Goal: Feedback & Contribution: Contribute content

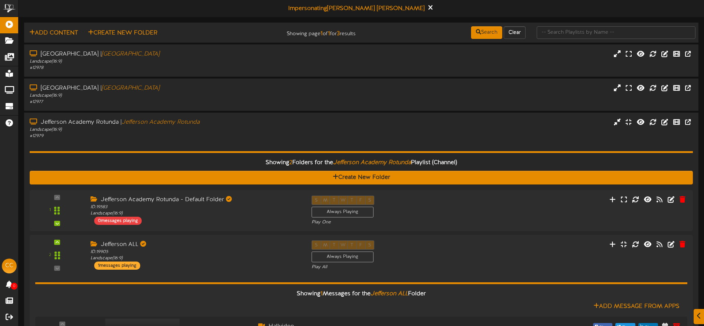
scroll to position [84, 0]
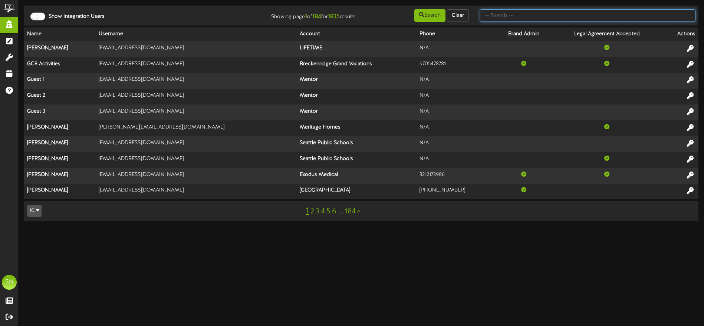
click at [516, 14] on input "text" at bounding box center [587, 15] width 215 height 13
type input "u"
type input "d"
type input "i"
type input "tee box"
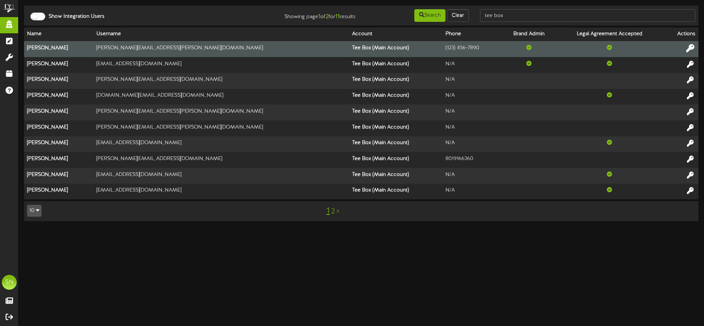
click at [689, 48] on icon at bounding box center [690, 48] width 8 height 8
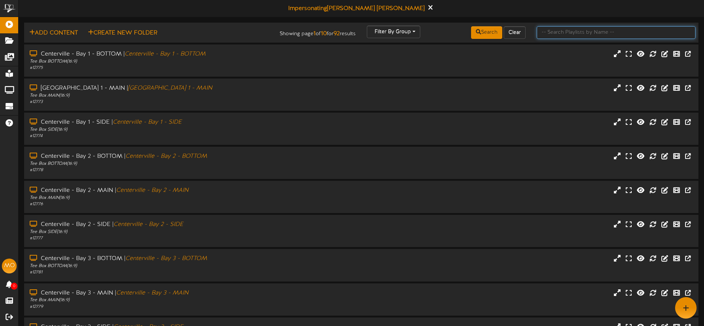
click at [546, 33] on input "text" at bounding box center [616, 32] width 159 height 13
type input "idaho falls lobbt"
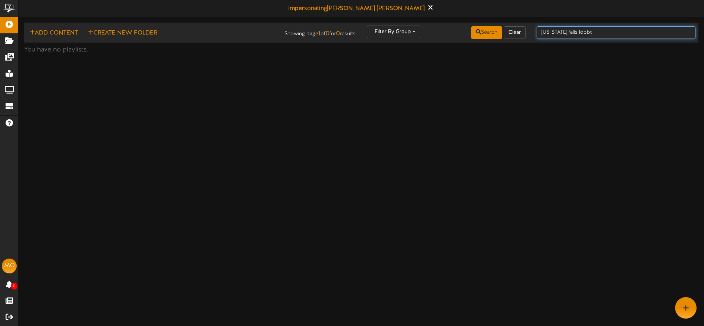
click at [605, 31] on input "idaho falls lobbt" at bounding box center [616, 32] width 159 height 13
type input "idaho falls lobby"
drag, startPoint x: 603, startPoint y: 32, endPoint x: 536, endPoint y: 31, distance: 66.4
click at [537, 31] on input "idaho falls lobby" at bounding box center [616, 32] width 159 height 13
type input "idaho falls"
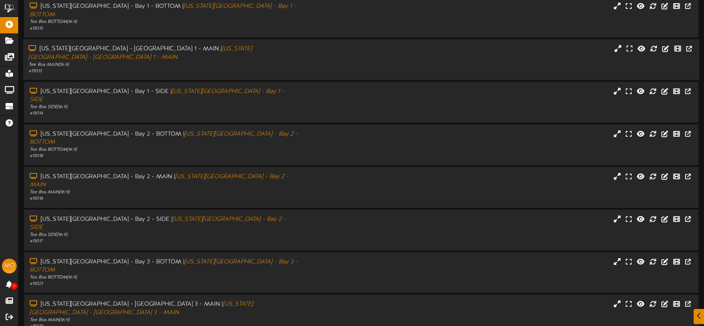
scroll to position [88, 0]
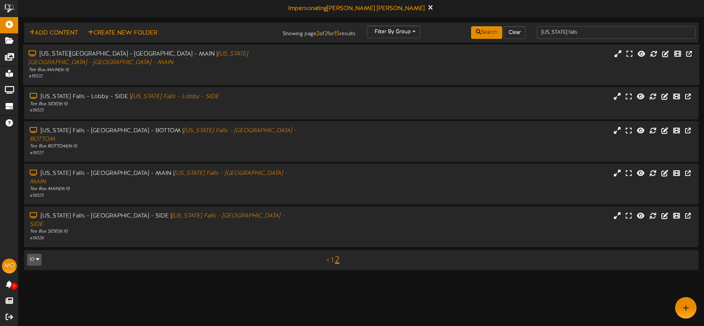
click at [217, 73] on div "# 15022" at bounding box center [164, 76] width 271 height 6
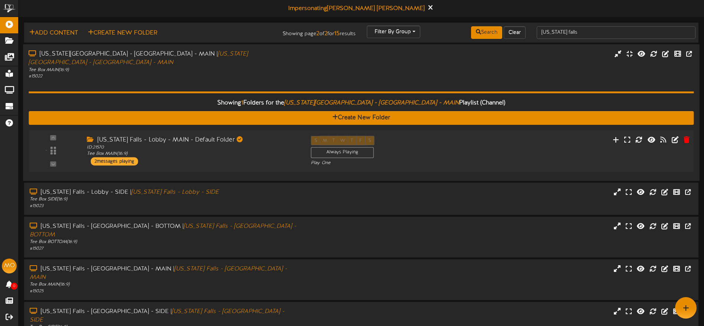
click at [240, 155] on div "Idaho Falls - Lobby - MAIN - Default Folder ID: 21570 Tee Box MAIN ( 16:9 ) 2 m…" at bounding box center [193, 151] width 224 height 30
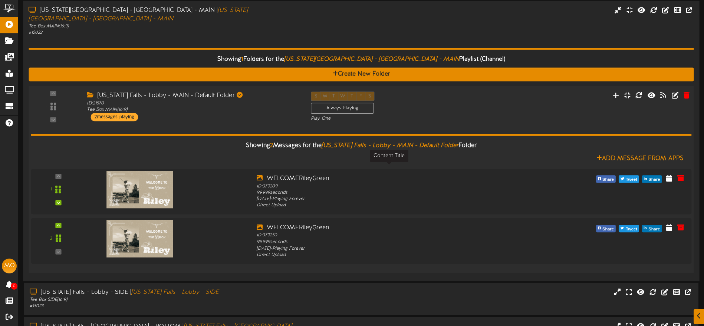
scroll to position [75, 0]
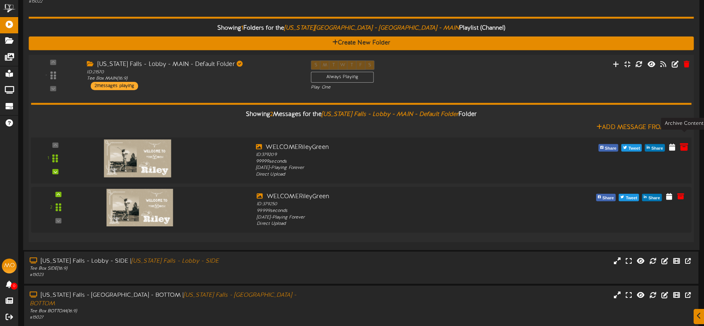
click at [687, 143] on icon at bounding box center [684, 147] width 8 height 8
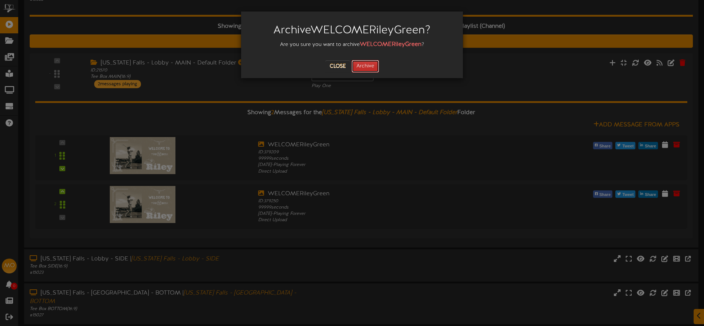
click at [376, 67] on button "Archive" at bounding box center [365, 66] width 27 height 13
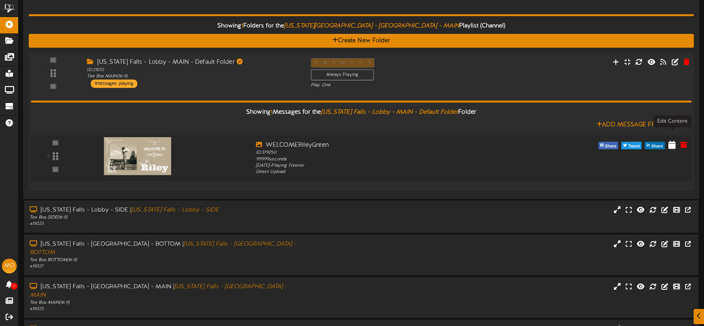
click at [671, 140] on icon at bounding box center [671, 144] width 7 height 8
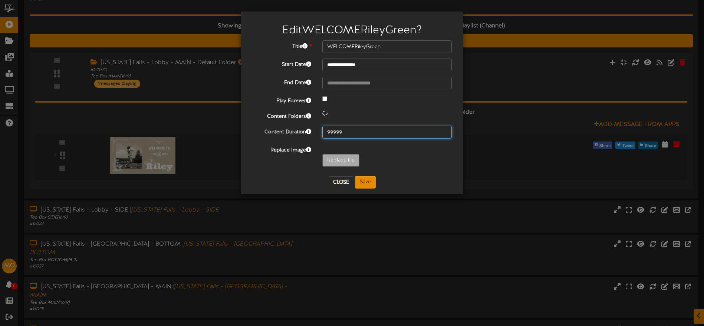
drag, startPoint x: 352, startPoint y: 135, endPoint x: 356, endPoint y: 133, distance: 5.2
click at [352, 135] on input "99999" at bounding box center [386, 132] width 129 height 13
drag, startPoint x: 356, startPoint y: 132, endPoint x: 322, endPoint y: 131, distance: 33.8
click at [322, 131] on input "99999" at bounding box center [386, 132] width 129 height 13
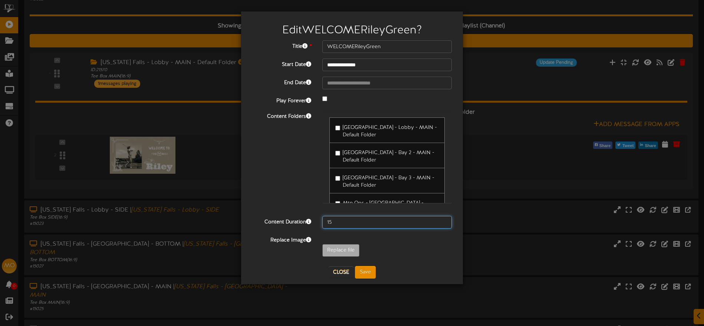
type input "15"
click at [364, 275] on button "Save" at bounding box center [365, 272] width 21 height 13
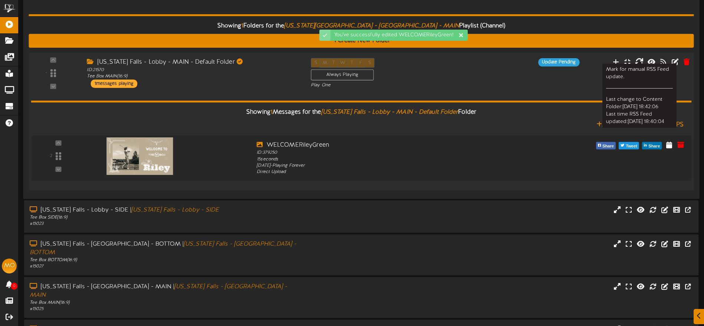
click at [639, 57] on icon at bounding box center [639, 61] width 8 height 8
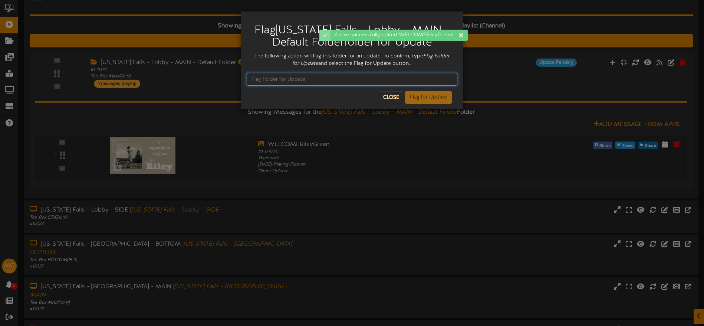
click at [323, 81] on input "text" at bounding box center [352, 79] width 211 height 13
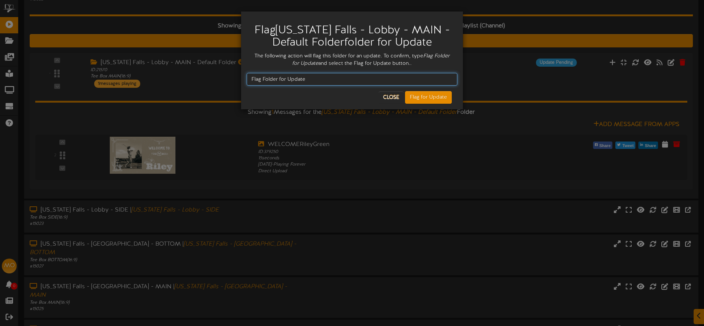
type input "Flag Folder for Update"
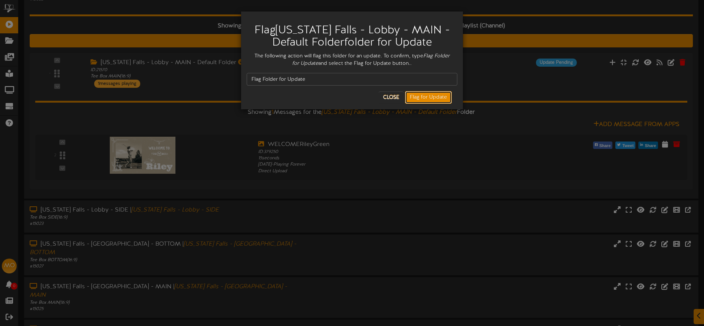
click at [424, 95] on button "Flag for Update" at bounding box center [428, 97] width 47 height 13
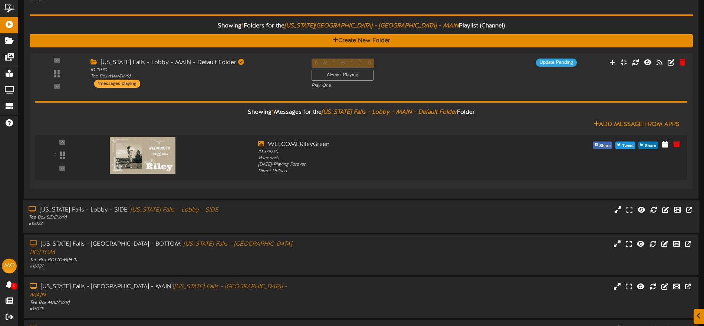
click at [464, 212] on div "Idaho Falls - Lobby - SIDE | Idaho Falls - Lobby - SIDE Tee Box SIDE ( 16:9 ) #…" at bounding box center [361, 216] width 676 height 21
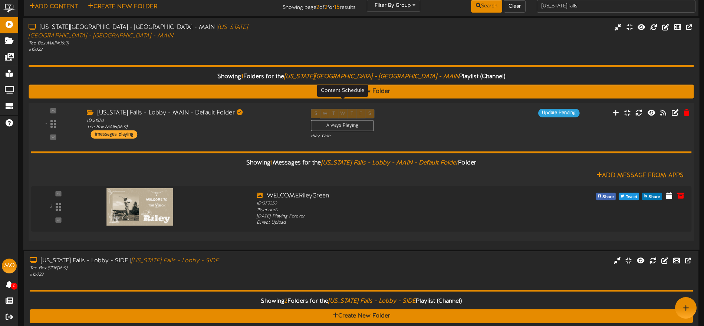
scroll to position [24, 0]
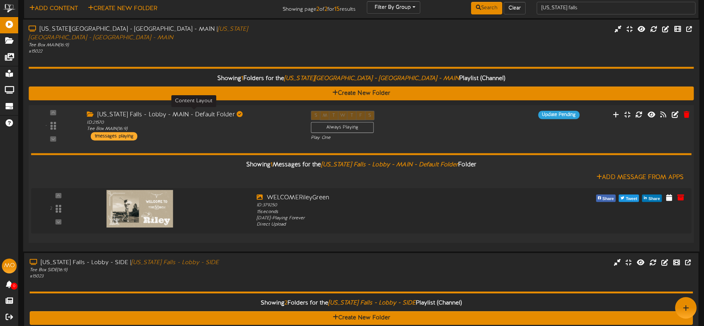
click at [278, 119] on div "ID: 21570 Tee Box MAIN ( 16:9 )" at bounding box center [193, 125] width 212 height 13
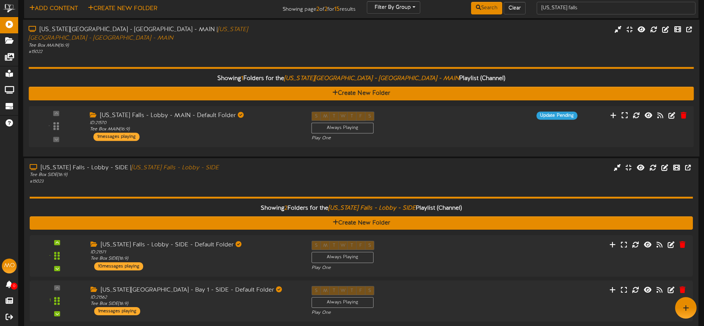
click at [270, 55] on div "Showing 1 Folders for the Idaho Falls - Lobby - MAIN Playlist (Channel) Create …" at bounding box center [361, 103] width 665 height 96
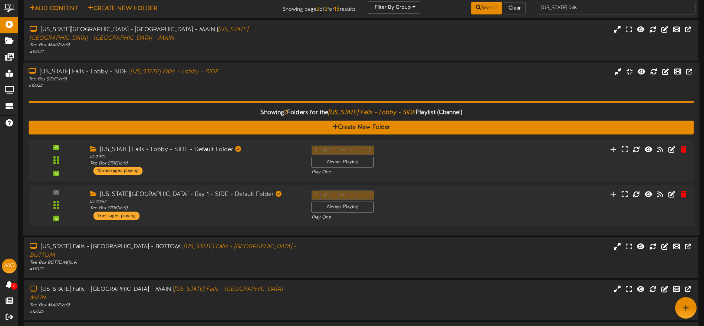
click at [237, 83] on div "# 15023" at bounding box center [164, 86] width 271 height 6
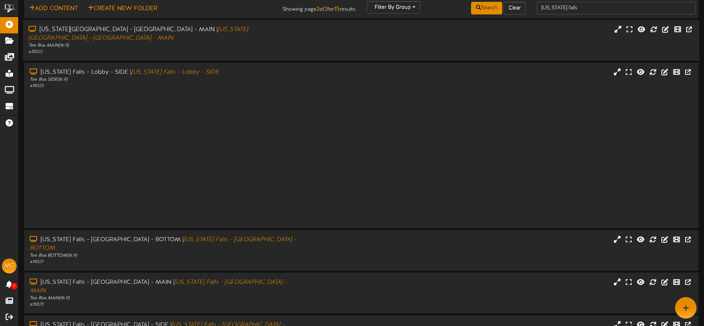
scroll to position [0, 0]
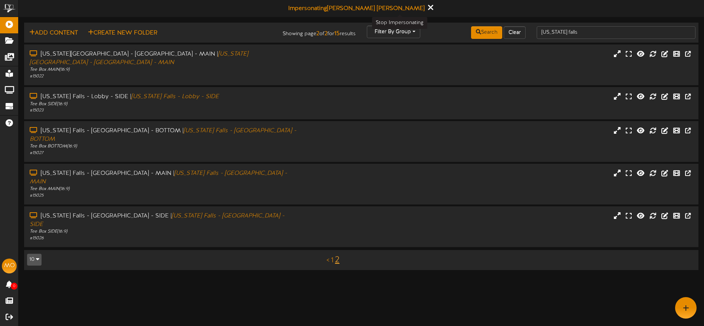
click at [428, 8] on icon at bounding box center [430, 7] width 5 height 8
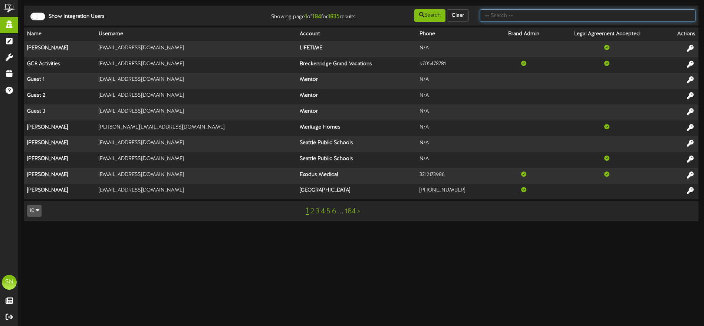
click at [546, 17] on input "text" at bounding box center [587, 15] width 215 height 13
type input "fat cats"
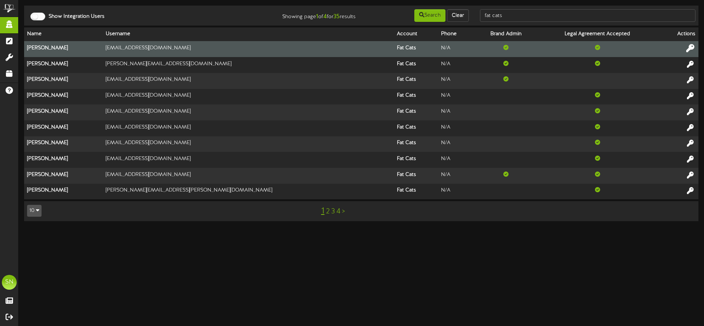
click at [689, 48] on icon at bounding box center [690, 48] width 8 height 8
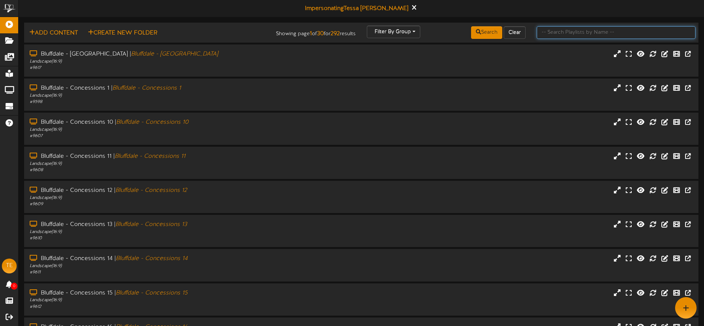
click at [551, 34] on input "text" at bounding box center [616, 32] width 159 height 13
type input "g"
type input "[PERSON_NAME]"
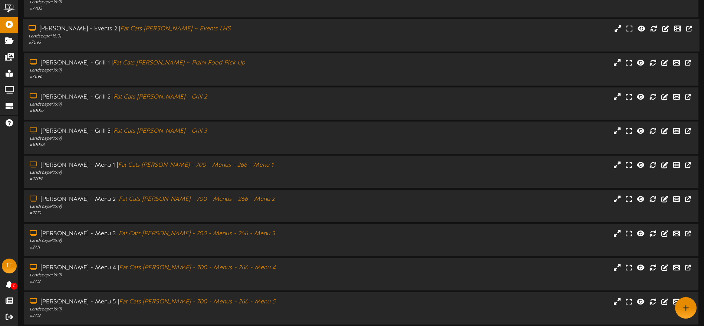
scroll to position [88, 0]
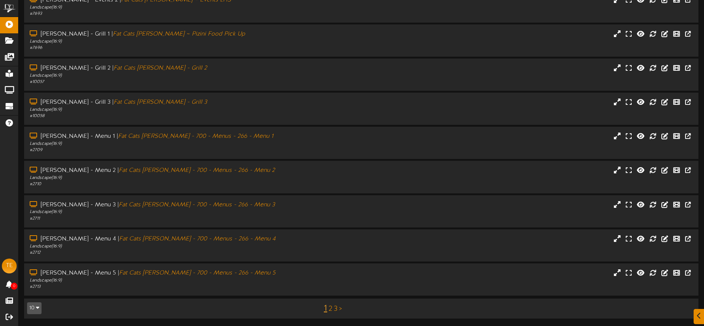
click at [330, 307] on link "2" at bounding box center [331, 309] width 4 height 8
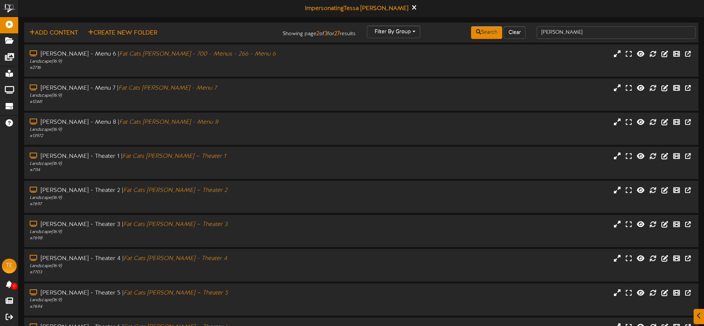
scroll to position [63, 0]
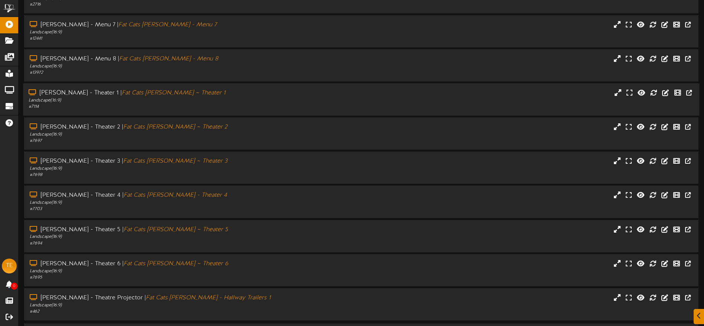
click at [251, 106] on div "# 7114" at bounding box center [164, 107] width 271 height 6
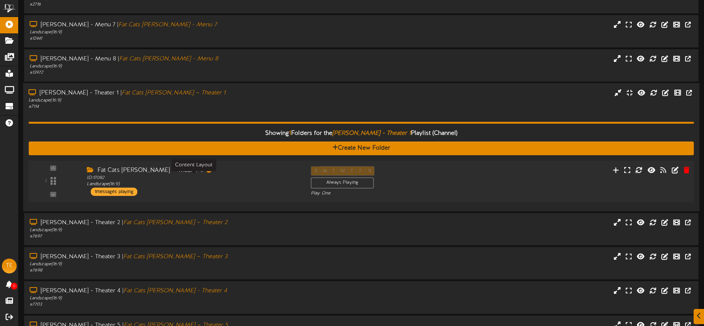
click at [266, 180] on div "ID: 17082 Landscape ( 16:9 )" at bounding box center [193, 181] width 212 height 13
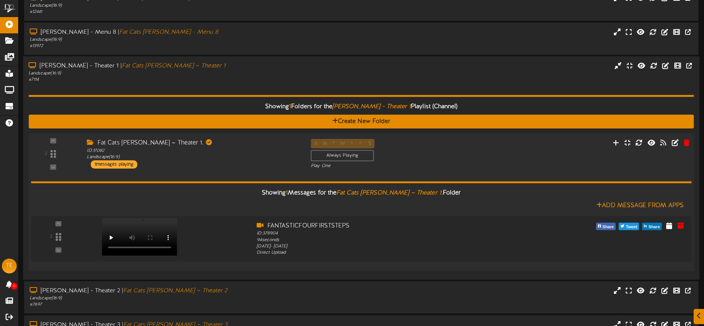
scroll to position [99, 0]
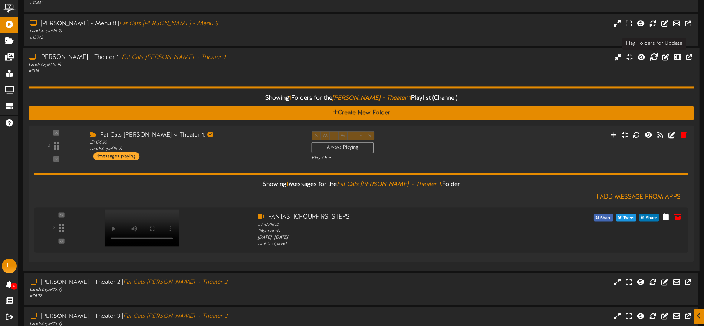
click at [652, 57] on icon at bounding box center [654, 57] width 8 height 8
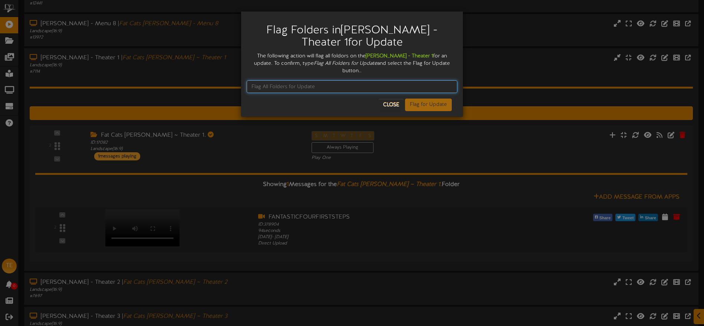
click at [295, 80] on input "text" at bounding box center [352, 86] width 211 height 13
type input "Flag All Folders for Update"
click at [447, 99] on button "Flag for Update" at bounding box center [428, 105] width 47 height 13
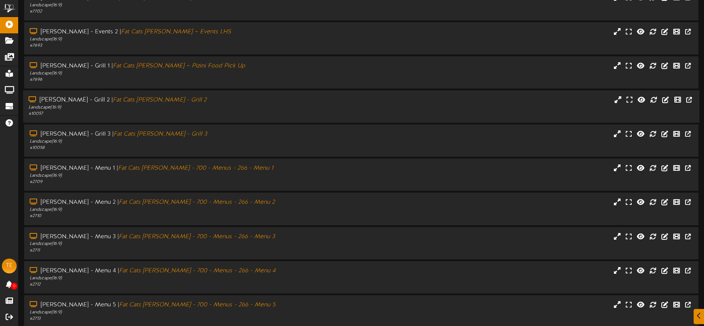
scroll to position [88, 0]
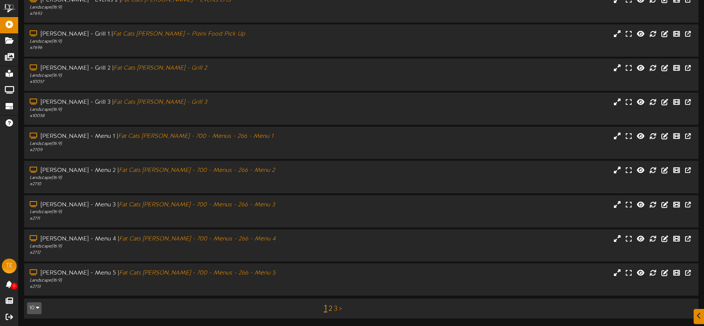
click at [332, 308] on div "1 2 3 >" at bounding box center [333, 309] width 170 height 14
click at [332, 308] on link "2" at bounding box center [331, 309] width 4 height 8
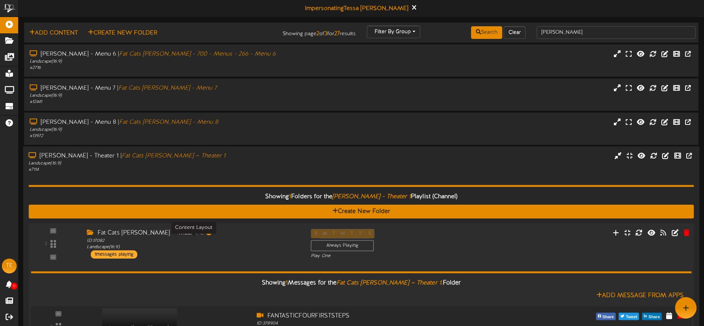
click at [181, 250] on div "ID: 17082 Landscape ( 16:9 )" at bounding box center [193, 244] width 212 height 13
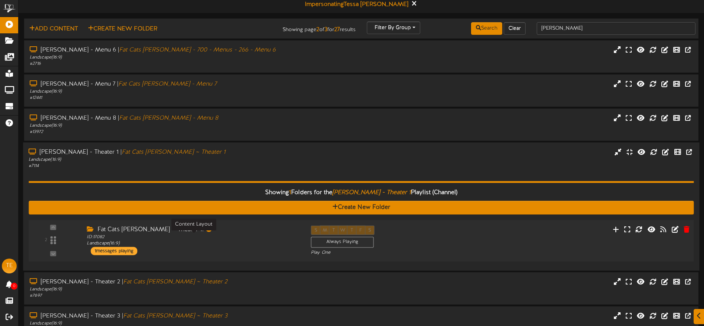
click at [230, 245] on div "ID: 17082 Landscape ( 16:9 )" at bounding box center [193, 240] width 212 height 13
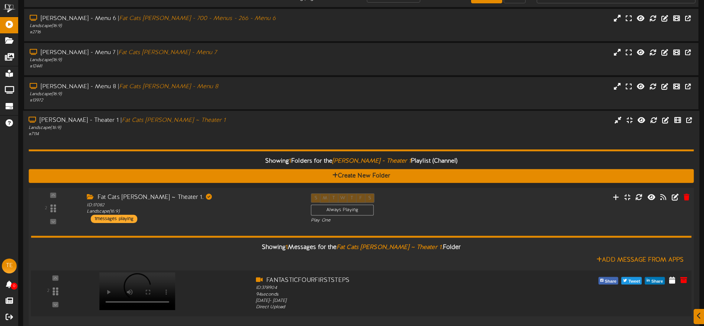
scroll to position [50, 0]
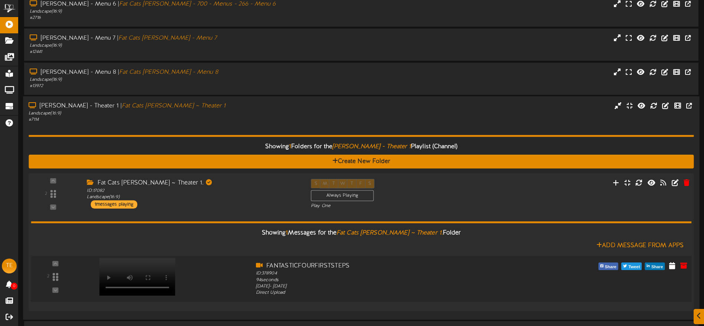
click at [148, 267] on video at bounding box center [138, 277] width 76 height 38
click at [266, 108] on div "Gilbert - Theater 1 | Fat Cats Gilbert ~ Theater 1" at bounding box center [164, 106] width 271 height 9
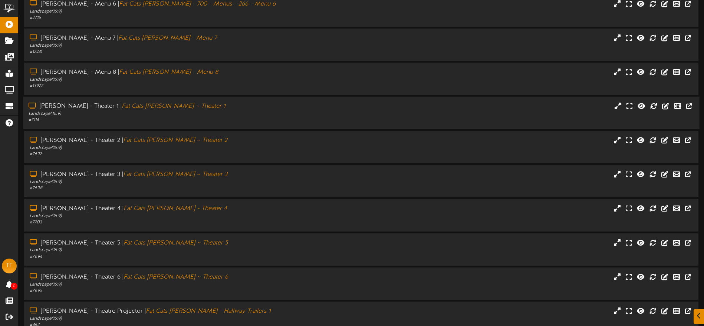
scroll to position [88, 0]
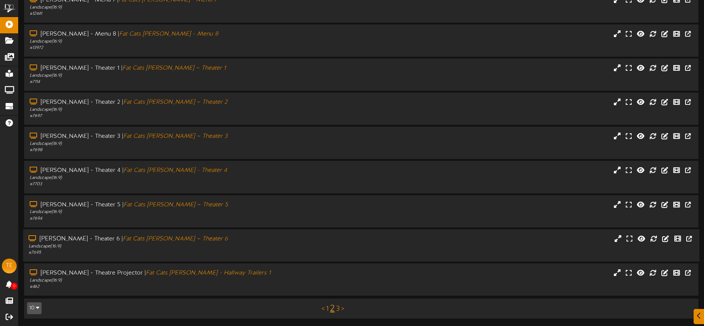
click at [241, 248] on div "Landscape ( 16:9 )" at bounding box center [164, 247] width 271 height 6
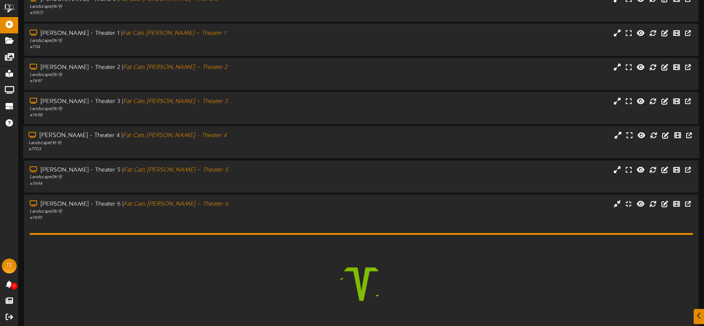
scroll to position [205, 0]
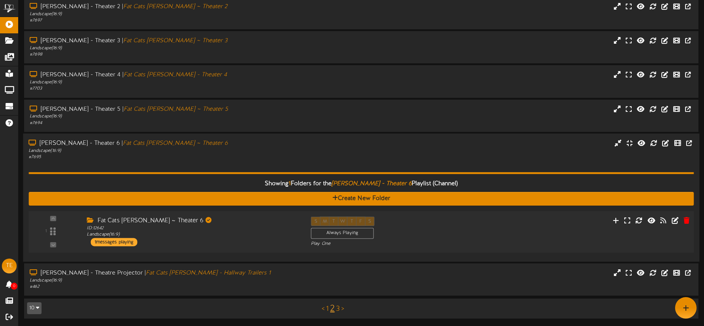
click at [266, 223] on div "Fat Cats [PERSON_NAME] ~ Theater 6" at bounding box center [193, 221] width 212 height 9
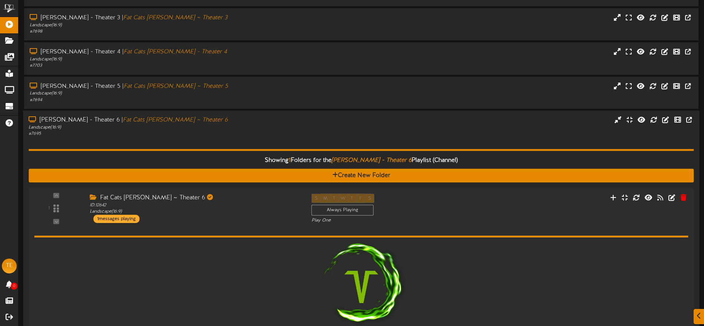
scroll to position [207, 0]
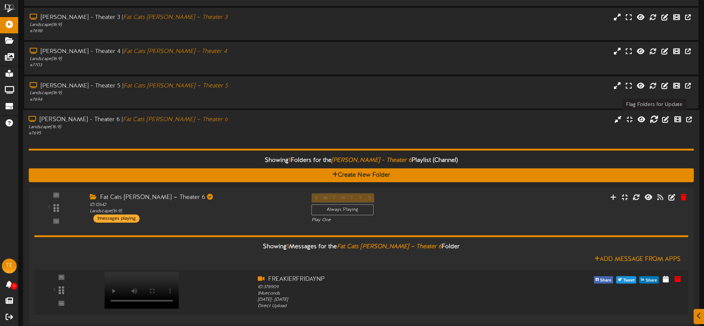
click at [653, 119] on icon at bounding box center [654, 119] width 8 height 8
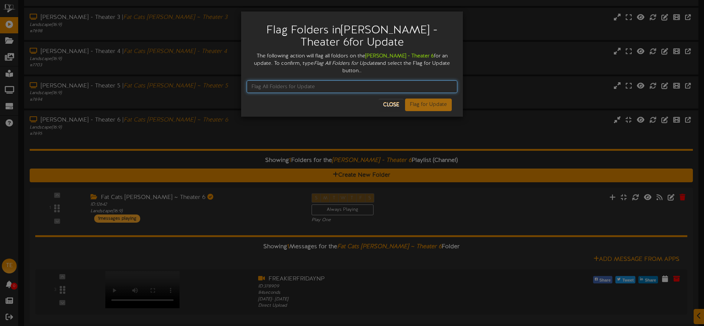
click at [322, 80] on input "text" at bounding box center [352, 86] width 211 height 13
type input "Flag All Folders for Update"
click at [432, 99] on button "Flag for Update" at bounding box center [428, 105] width 47 height 13
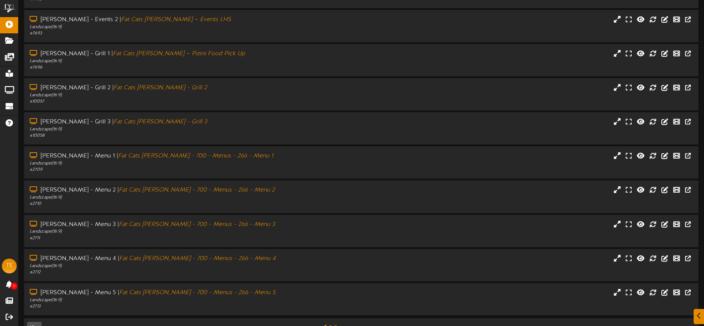
scroll to position [88, 0]
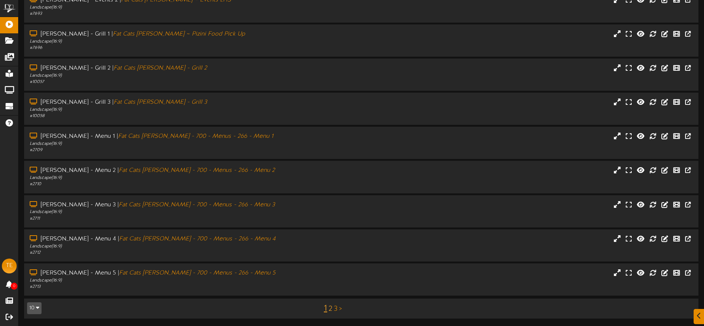
click at [331, 308] on link "2" at bounding box center [331, 309] width 4 height 8
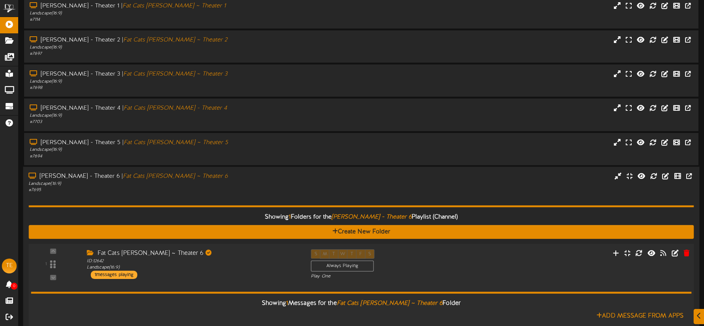
scroll to position [152, 0]
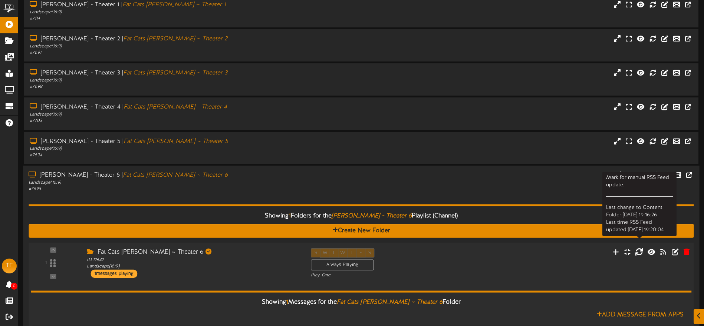
click at [639, 253] on icon at bounding box center [639, 252] width 8 height 8
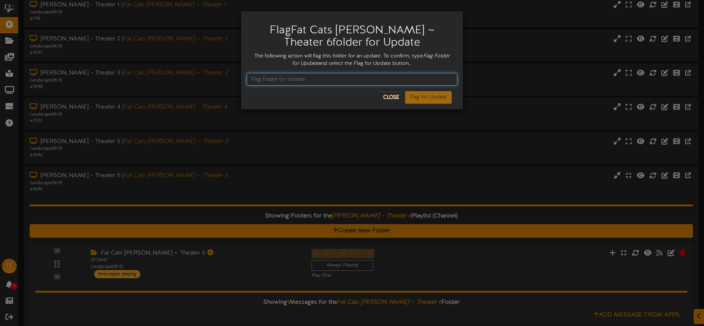
click at [312, 76] on input "text" at bounding box center [352, 79] width 211 height 13
click at [225, 179] on div "Flag Fat Cats Gilbert ~ Theater 6 folder for Update The following action will f…" at bounding box center [352, 163] width 704 height 326
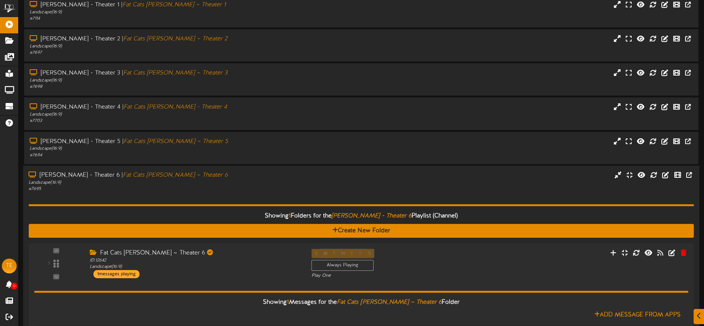
click at [233, 178] on div "Gilbert - Theater 6 | Fat Cats Gilbert ~ Theater 6" at bounding box center [164, 175] width 271 height 9
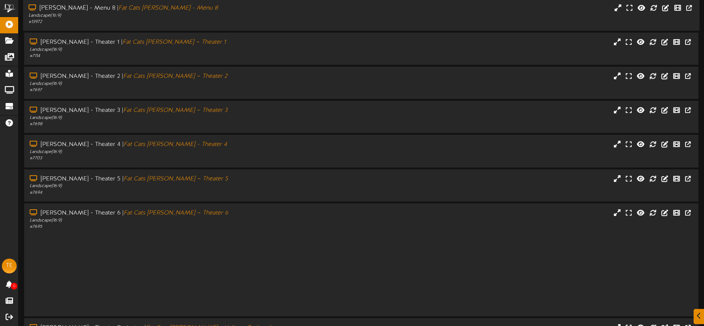
scroll to position [88, 0]
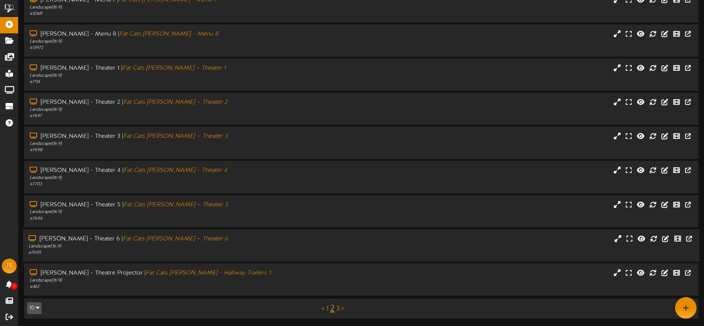
drag, startPoint x: 216, startPoint y: 250, endPoint x: 246, endPoint y: 247, distance: 29.9
click at [216, 250] on div "# 7695" at bounding box center [164, 253] width 271 height 6
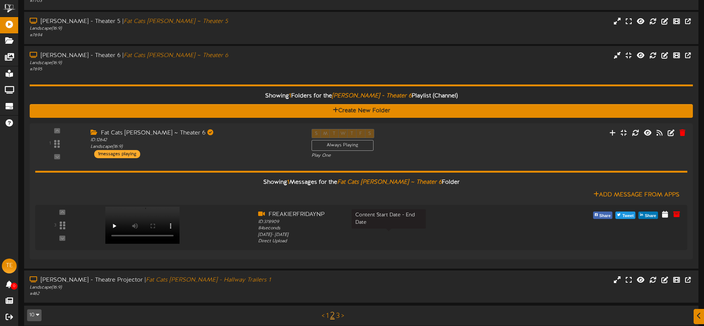
scroll to position [279, 0]
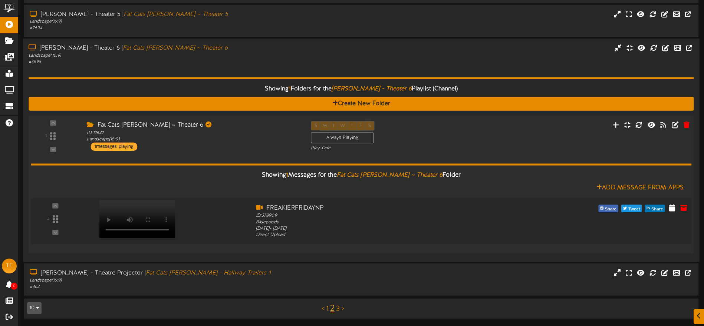
click at [154, 205] on video at bounding box center [138, 219] width 76 height 38
click at [685, 206] on icon at bounding box center [684, 208] width 8 height 8
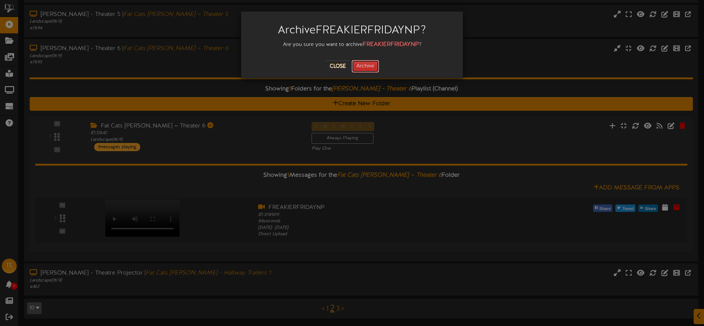
click at [375, 67] on button "Archive" at bounding box center [365, 66] width 27 height 13
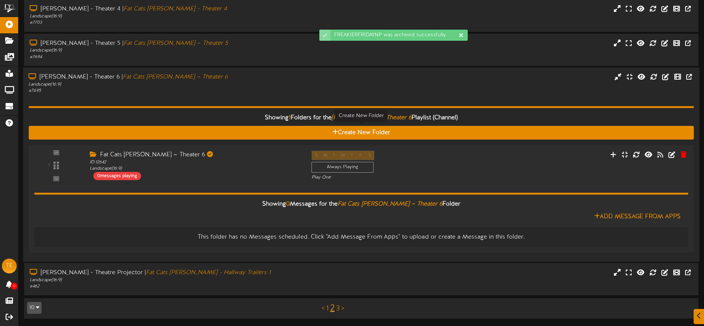
scroll to position [250, 0]
click at [618, 154] on icon at bounding box center [616, 154] width 8 height 8
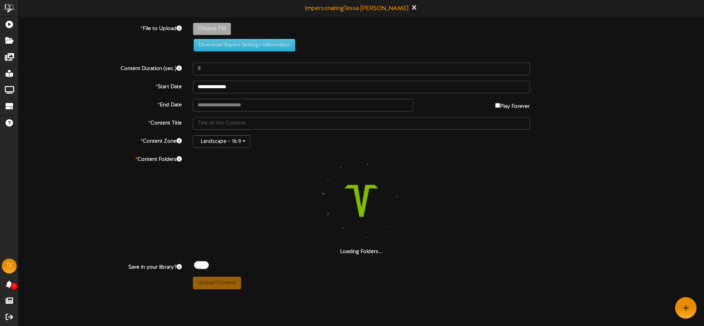
type input "**********"
type input "FreakierFriday"
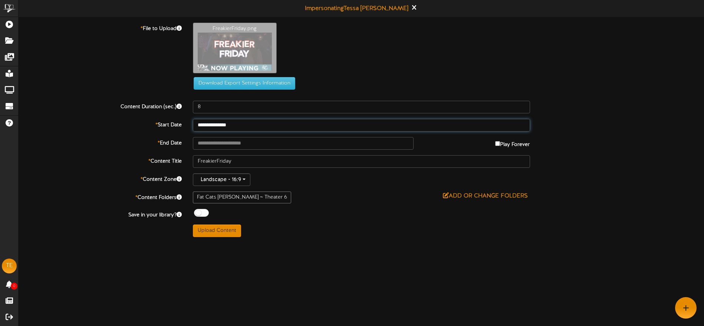
click at [248, 125] on input "**********" at bounding box center [361, 125] width 337 height 13
drag, startPoint x: 352, startPoint y: 189, endPoint x: 350, endPoint y: 186, distance: 4.0
click at [352, 189] on div "**********" at bounding box center [361, 130] width 685 height 215
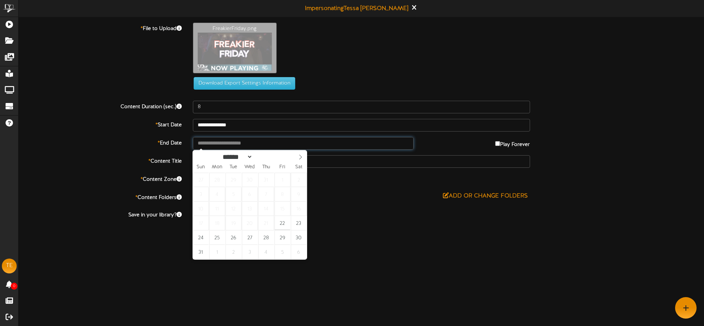
click at [237, 147] on input "text" at bounding box center [303, 143] width 221 height 13
type input "**********"
click at [345, 206] on div "**********" at bounding box center [361, 130] width 685 height 215
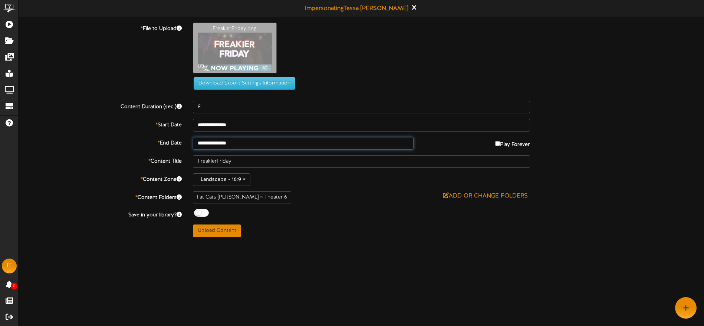
click at [245, 142] on input "**********" at bounding box center [303, 143] width 221 height 13
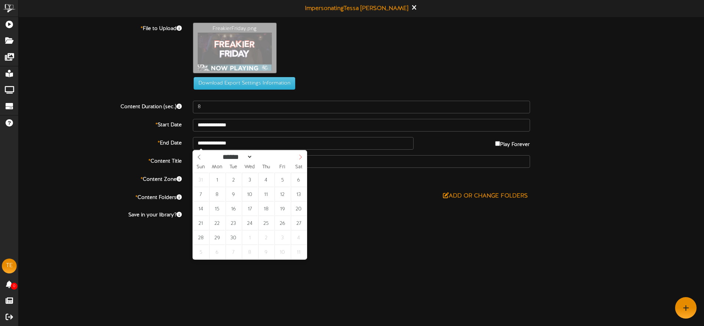
click at [298, 160] on span at bounding box center [300, 157] width 13 height 13
select select "*"
click at [200, 158] on div "****** ********* ******* ******** ******** ****" at bounding box center [250, 157] width 114 height 12
type input "**********"
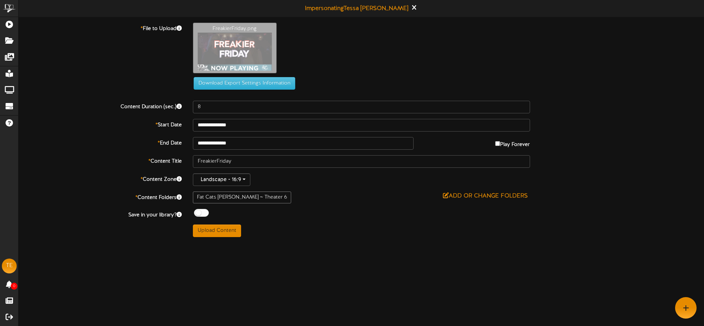
drag, startPoint x: 294, startPoint y: 204, endPoint x: 226, endPoint y: 119, distance: 108.7
click at [293, 203] on div "**********" at bounding box center [361, 130] width 685 height 215
click at [219, 231] on button "Upload Content" at bounding box center [217, 231] width 48 height 13
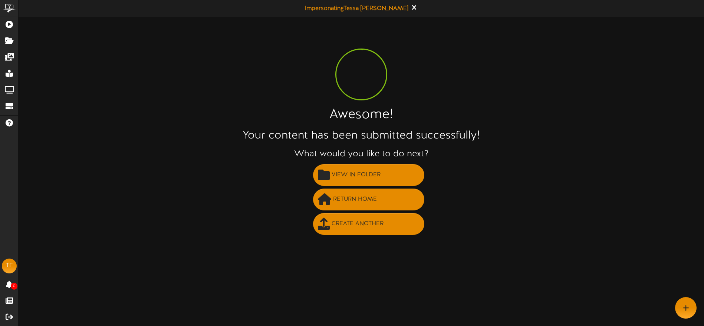
drag, startPoint x: 444, startPoint y: 55, endPoint x: 444, endPoint y: 41, distance: 13.7
click at [444, 54] on div "Awesome! Your content has been submitted successfully! What would you like to d…" at bounding box center [361, 130] width 685 height 214
click at [368, 177] on span "View in Folder" at bounding box center [356, 175] width 53 height 12
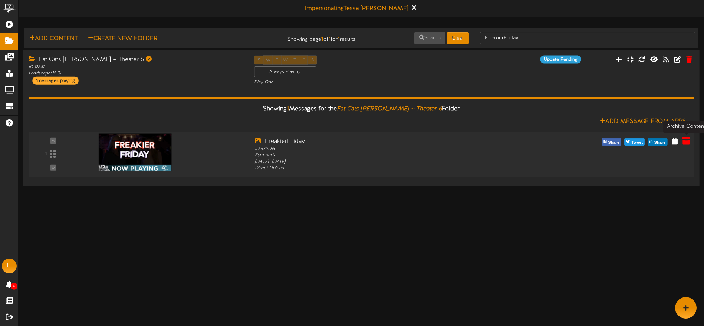
click at [684, 142] on icon at bounding box center [686, 141] width 8 height 8
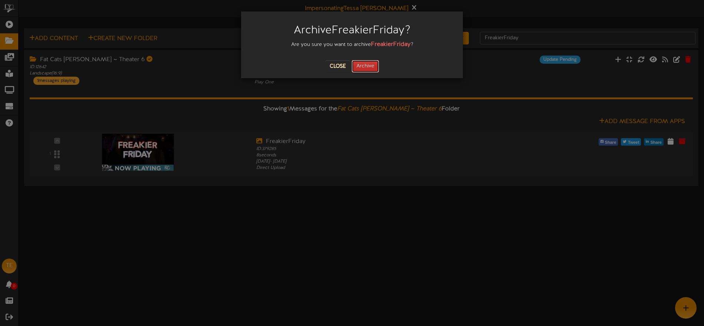
click at [376, 72] on button "Archive" at bounding box center [365, 66] width 27 height 13
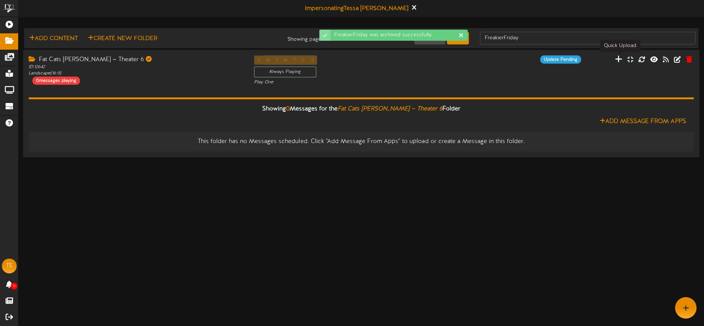
click at [617, 60] on icon at bounding box center [618, 59] width 7 height 8
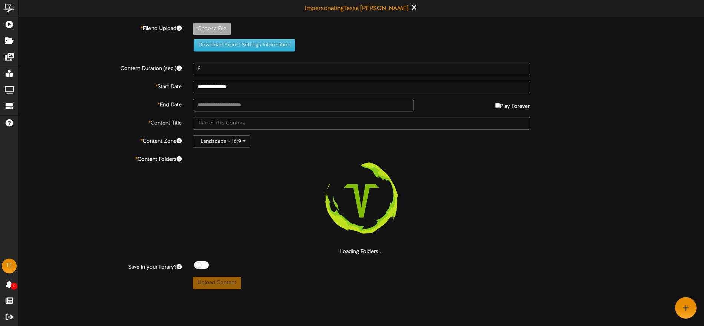
type input "**********"
type input "FreakierFriday"
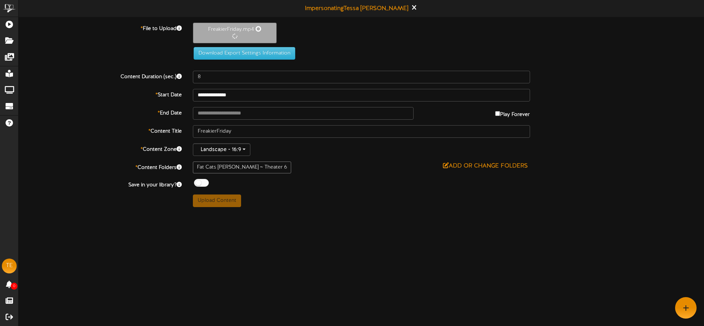
type input "84"
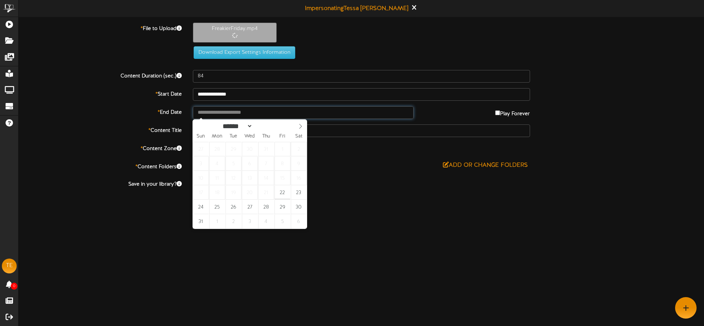
click at [234, 114] on input "text" at bounding box center [303, 112] width 221 height 13
type input "**********"
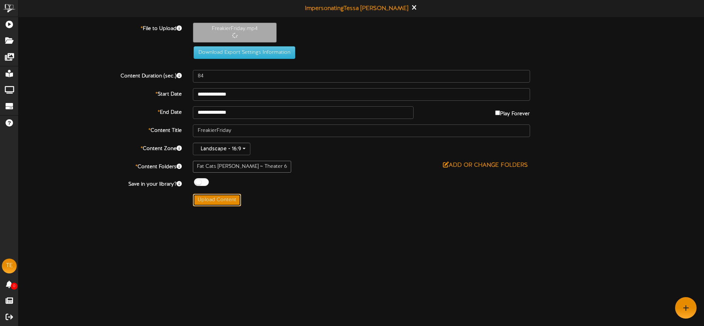
click at [226, 198] on button "Upload Content" at bounding box center [217, 200] width 48 height 13
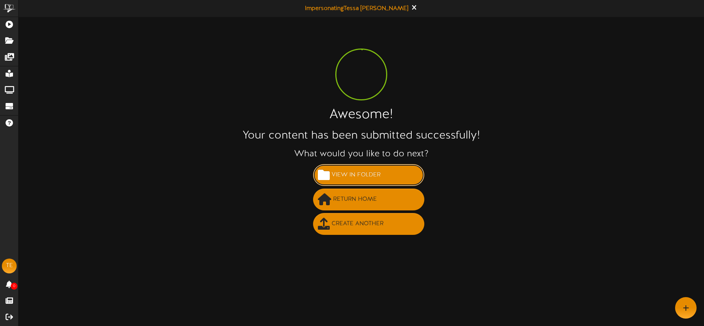
click at [364, 176] on span "View in Folder" at bounding box center [356, 175] width 53 height 12
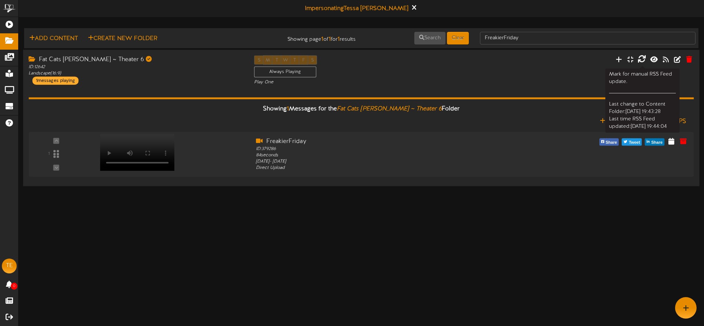
click at [643, 60] on icon at bounding box center [641, 59] width 8 height 8
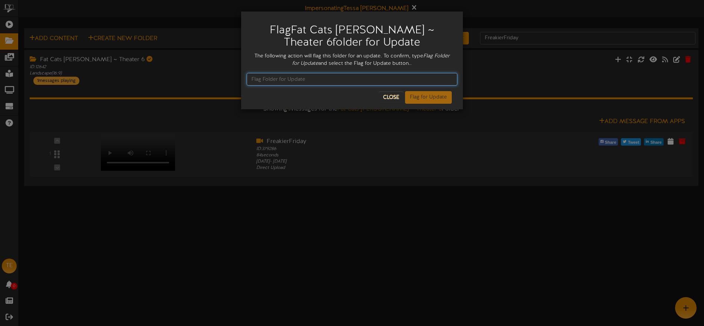
click at [300, 77] on input "text" at bounding box center [352, 79] width 211 height 13
type input "Flag Folder for Update"
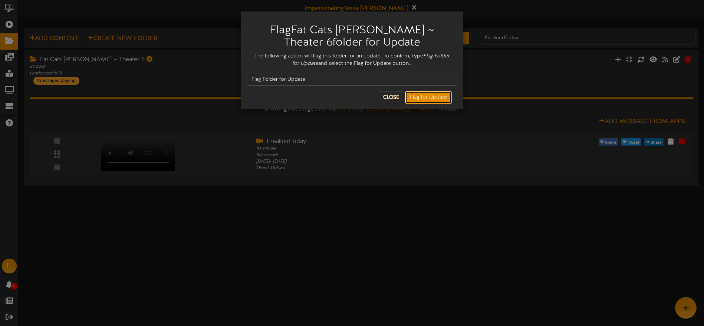
click at [420, 95] on button "Flag for Update" at bounding box center [428, 97] width 47 height 13
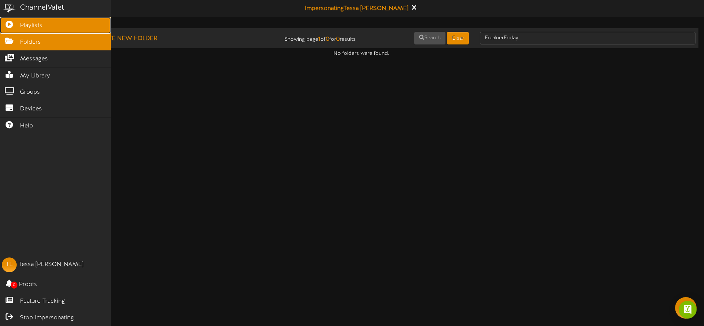
click at [13, 25] on icon at bounding box center [9, 24] width 19 height 6
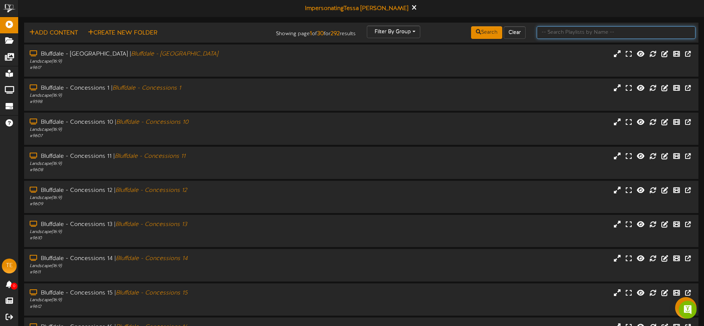
click at [551, 32] on input "text" at bounding box center [616, 32] width 159 height 13
type input "[PERSON_NAME]"
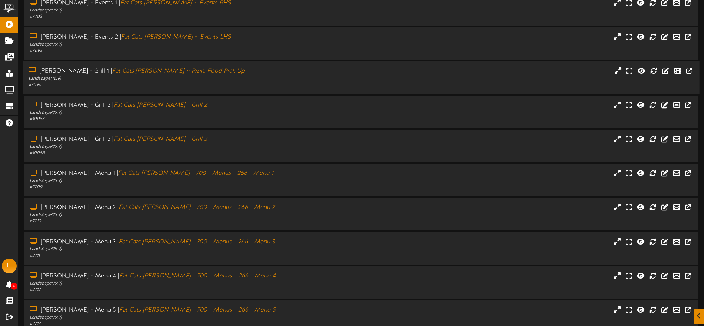
scroll to position [88, 0]
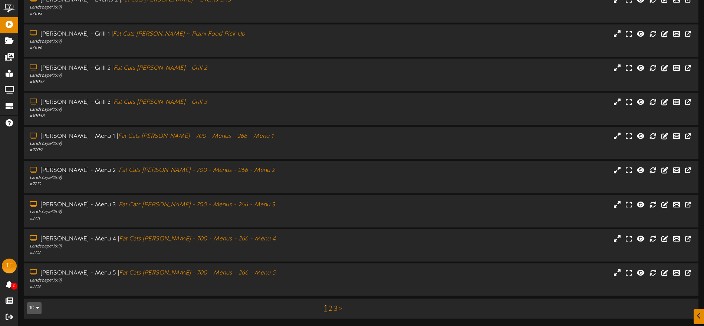
click at [330, 308] on link "2" at bounding box center [331, 309] width 4 height 8
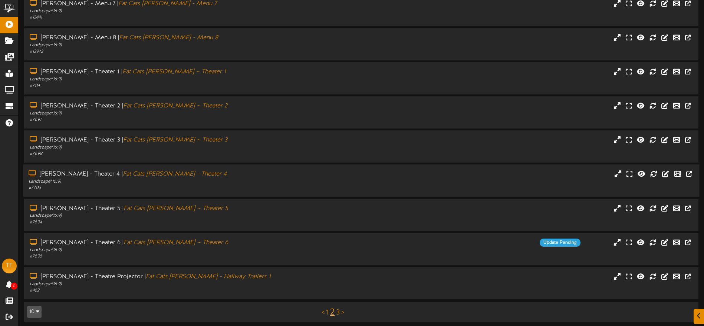
scroll to position [88, 0]
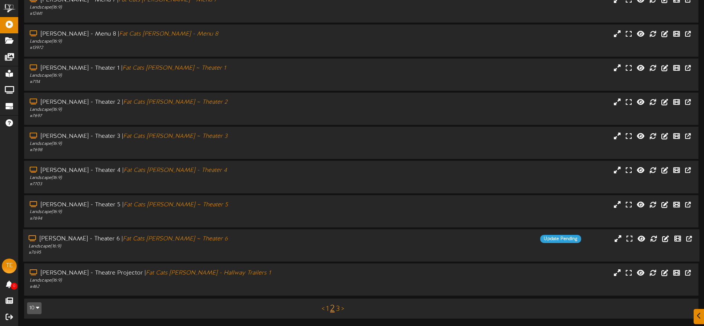
click at [217, 246] on div "Landscape ( 16:9 )" at bounding box center [164, 247] width 271 height 6
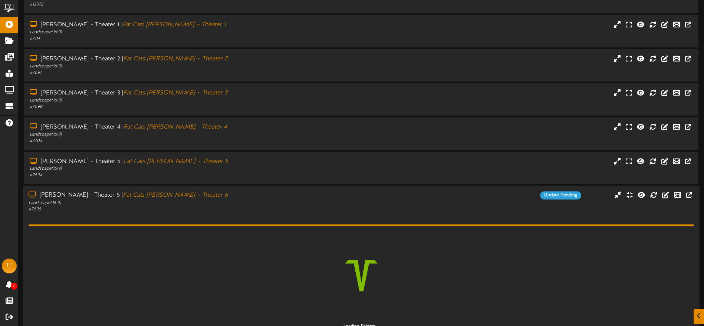
scroll to position [205, 0]
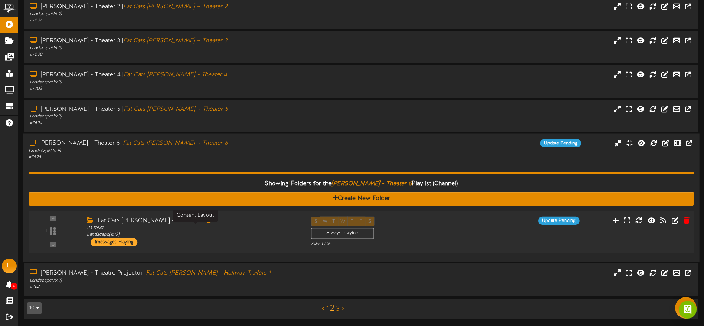
click at [251, 238] on div "Fat Cats [PERSON_NAME] ~ Theater 6 ID: 12642 Landscape ( 16:9 ) 1 messages play…" at bounding box center [193, 232] width 224 height 30
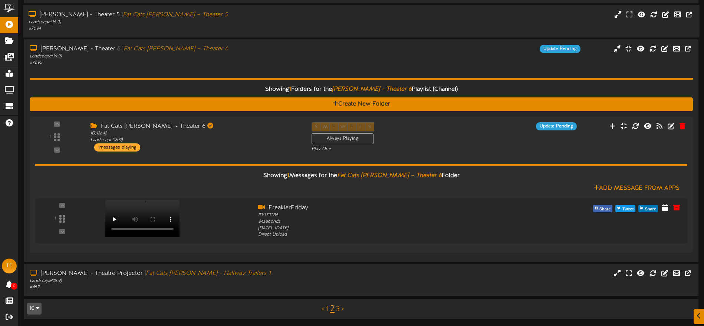
scroll to position [279, 0]
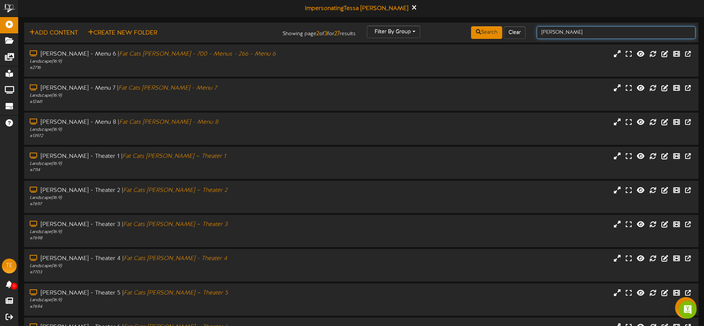
click at [565, 31] on input "[PERSON_NAME]" at bounding box center [616, 32] width 159 height 13
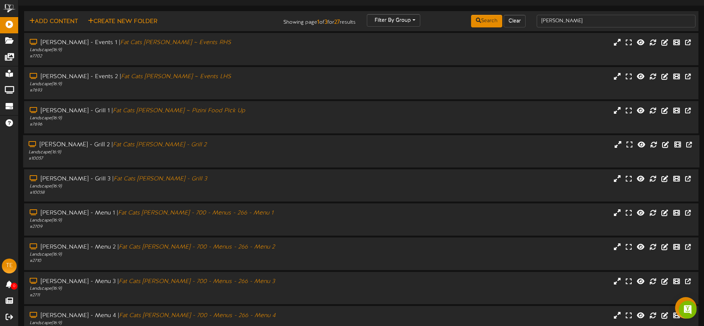
scroll to position [88, 0]
